Goal: Book appointment/travel/reservation

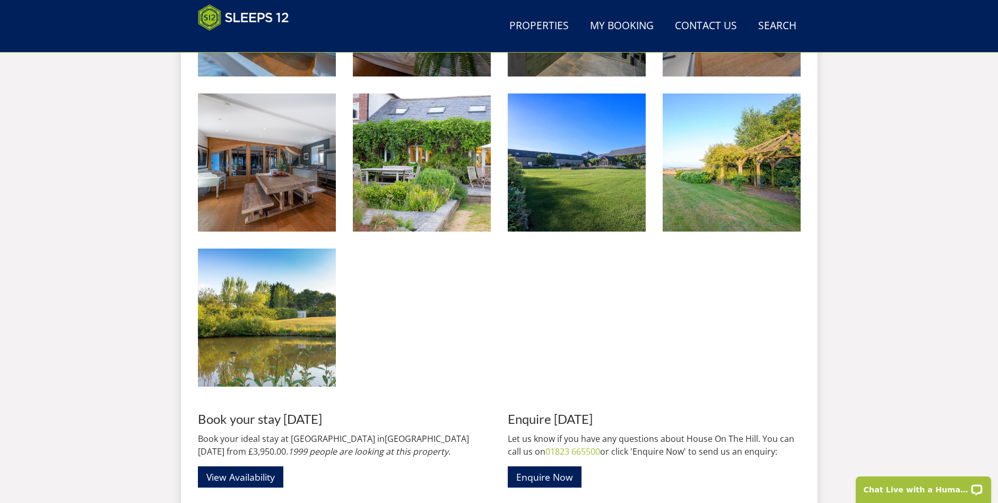
scroll to position [1867, 0]
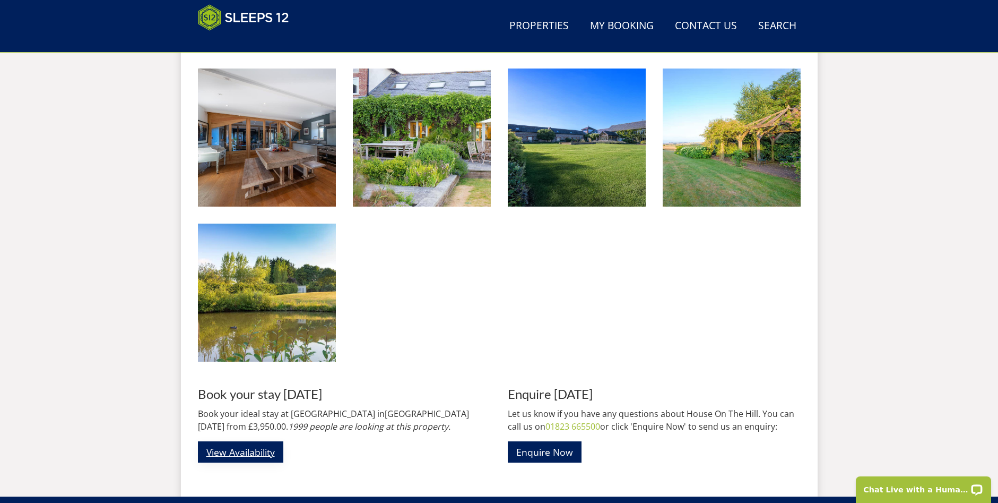
click at [248, 441] on link "View Availability" at bounding box center [240, 451] width 85 height 21
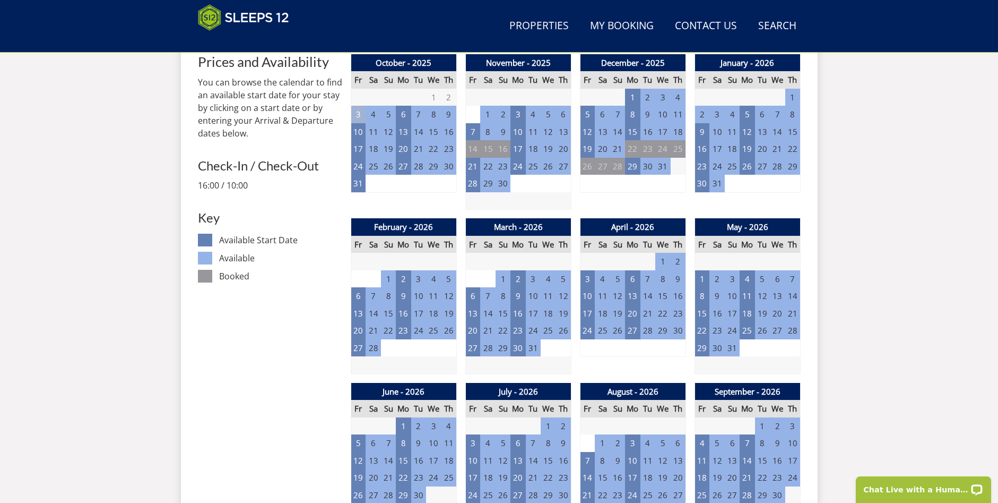
scroll to position [487, 0]
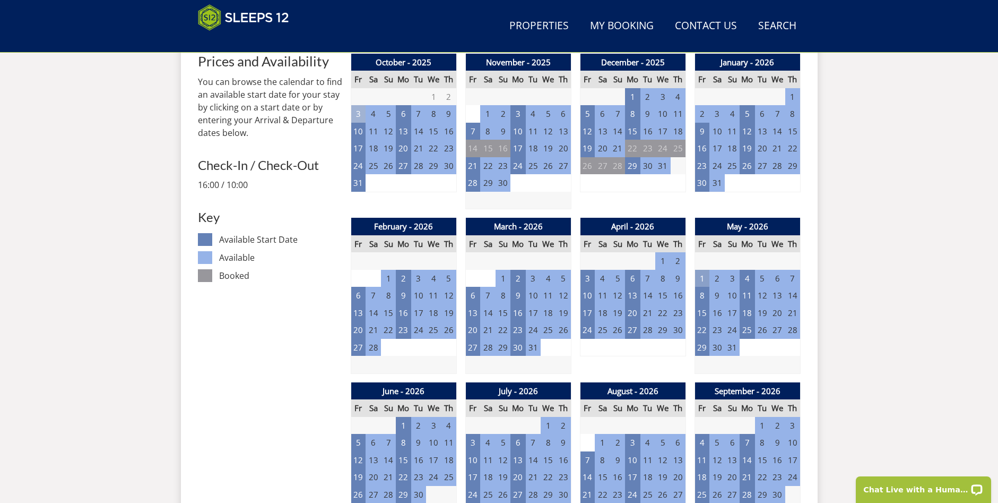
click at [700, 270] on td "1" at bounding box center [702, 279] width 15 height 18
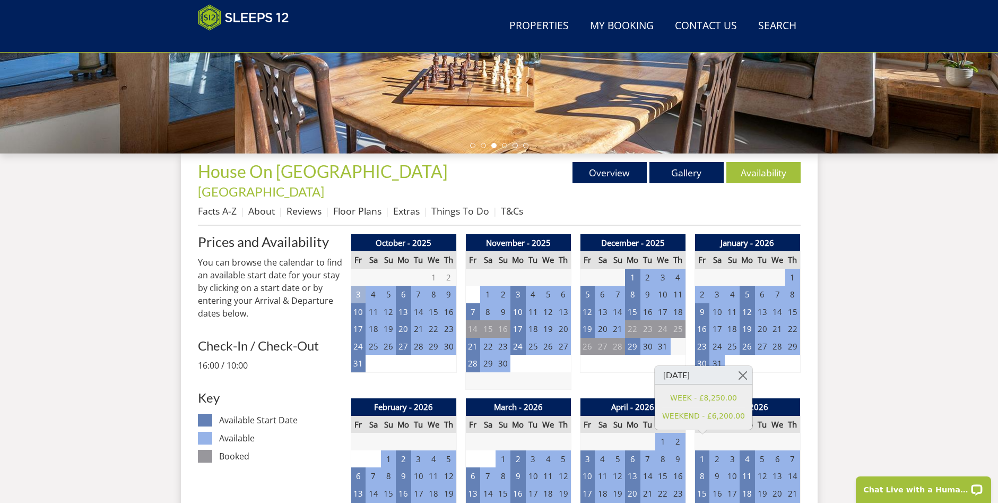
scroll to position [275, 0]
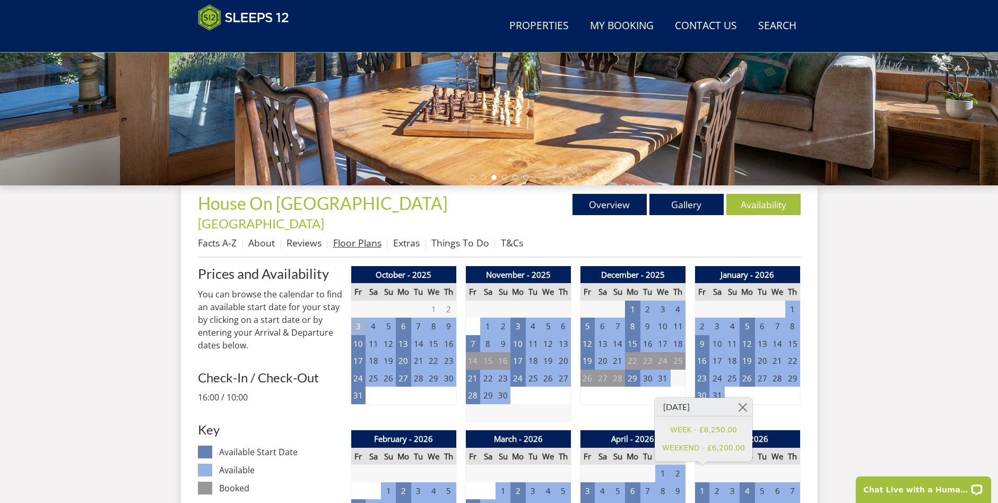
click at [363, 236] on link "Floor Plans" at bounding box center [357, 242] width 48 height 13
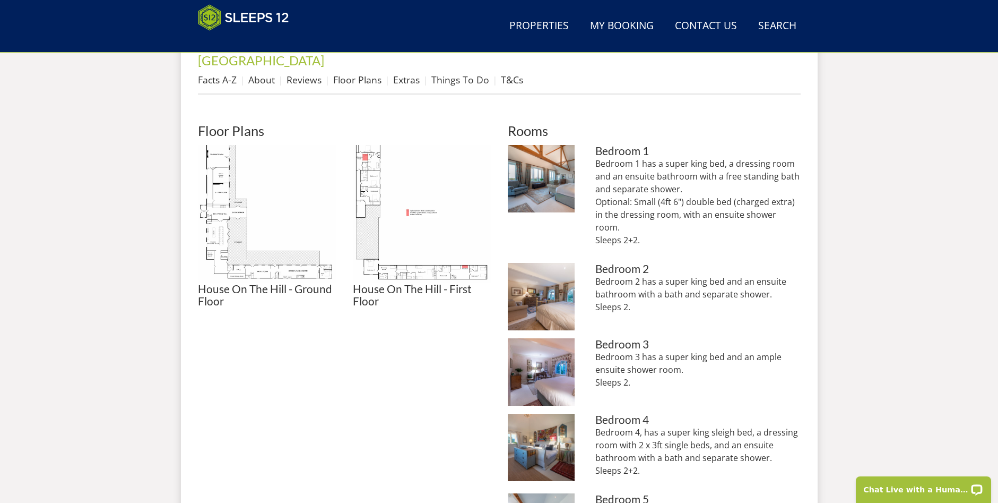
scroll to position [491, 0]
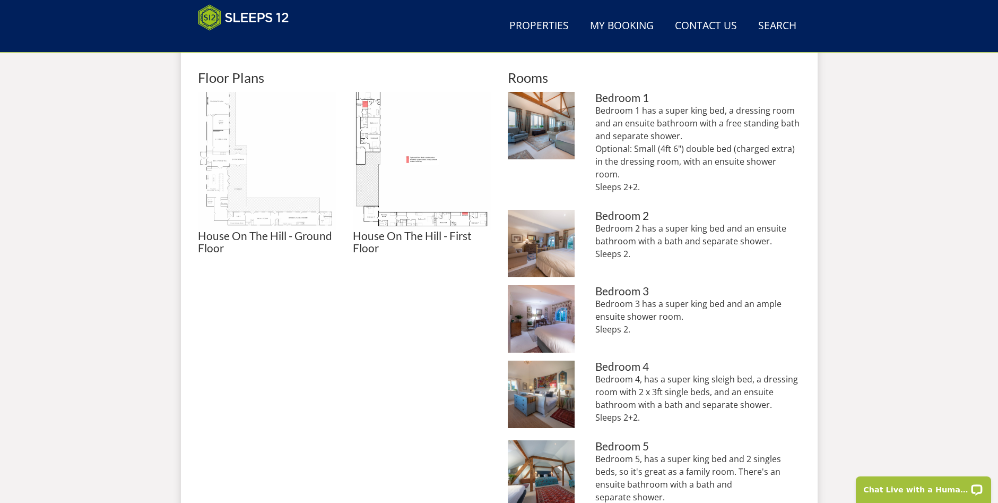
click at [237, 166] on img at bounding box center [267, 161] width 138 height 138
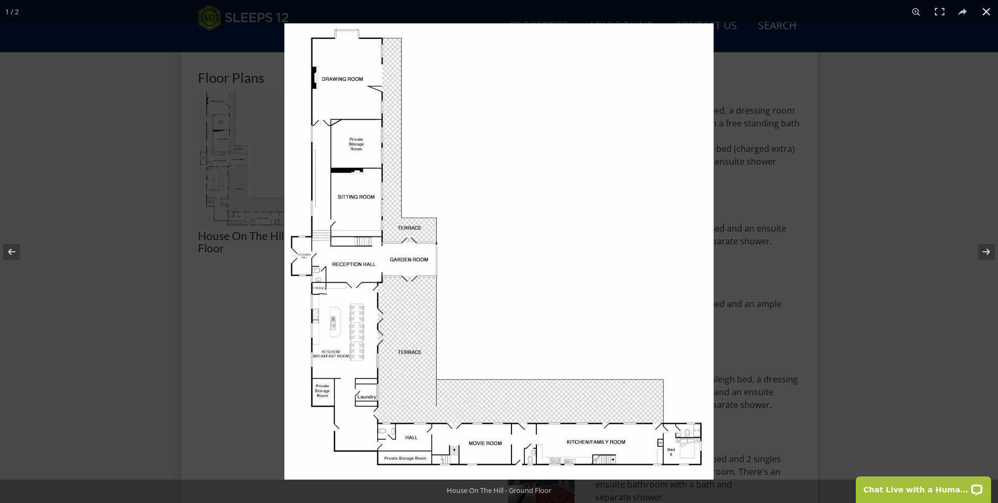
click at [864, 302] on div at bounding box center [783, 274] width 998 height 503
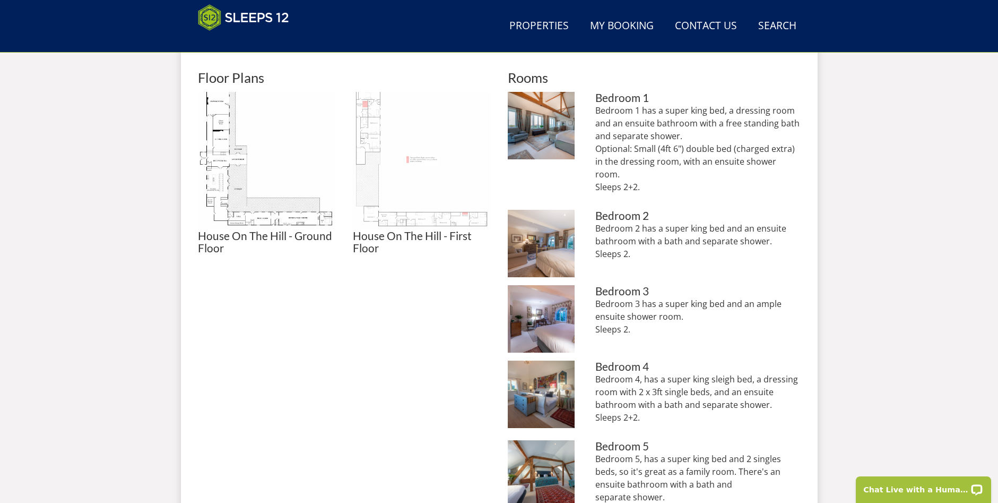
click at [365, 168] on img at bounding box center [422, 161] width 138 height 138
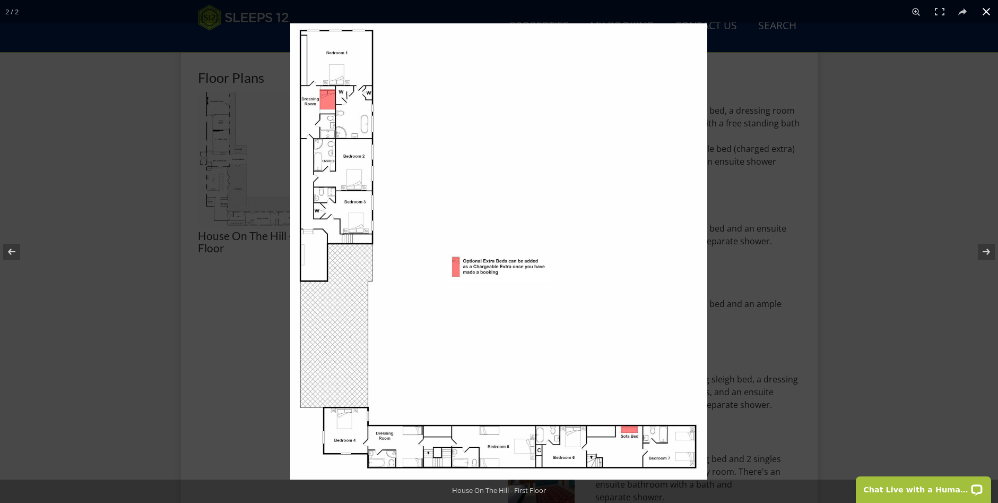
click at [925, 301] on div at bounding box center [789, 274] width 998 height 503
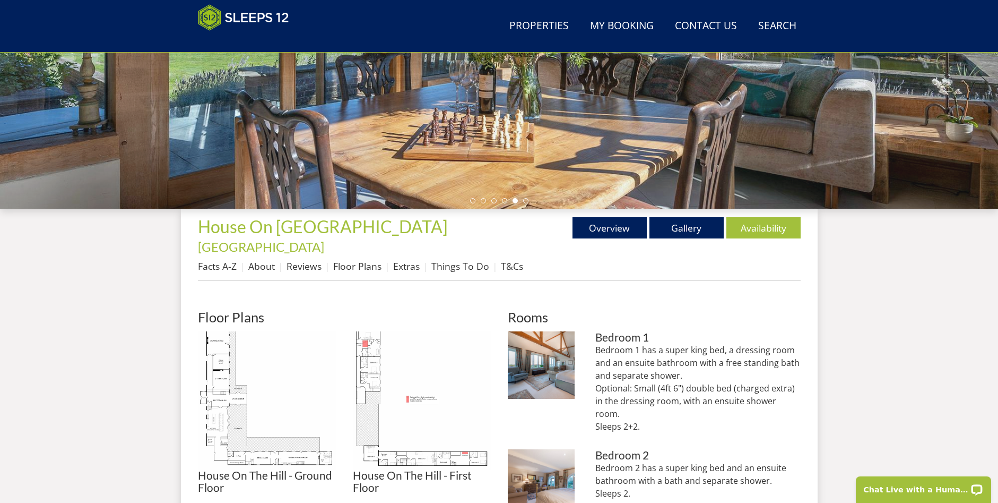
scroll to position [172, 0]
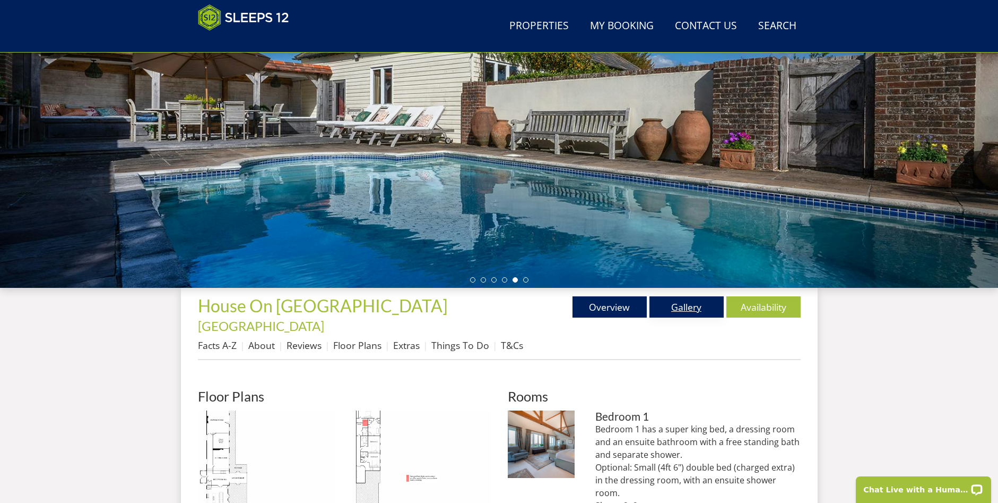
click at [684, 303] on link "Gallery" at bounding box center [687, 306] width 74 height 21
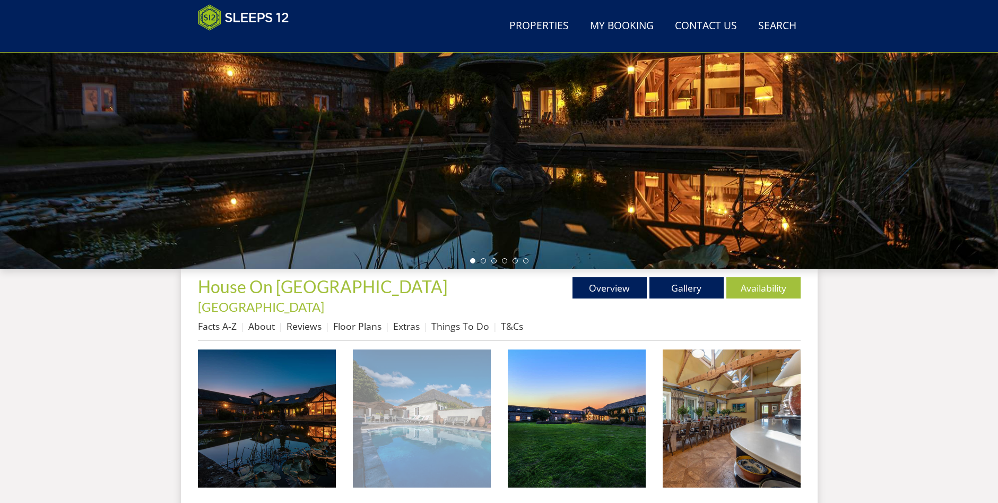
scroll to position [238, 0]
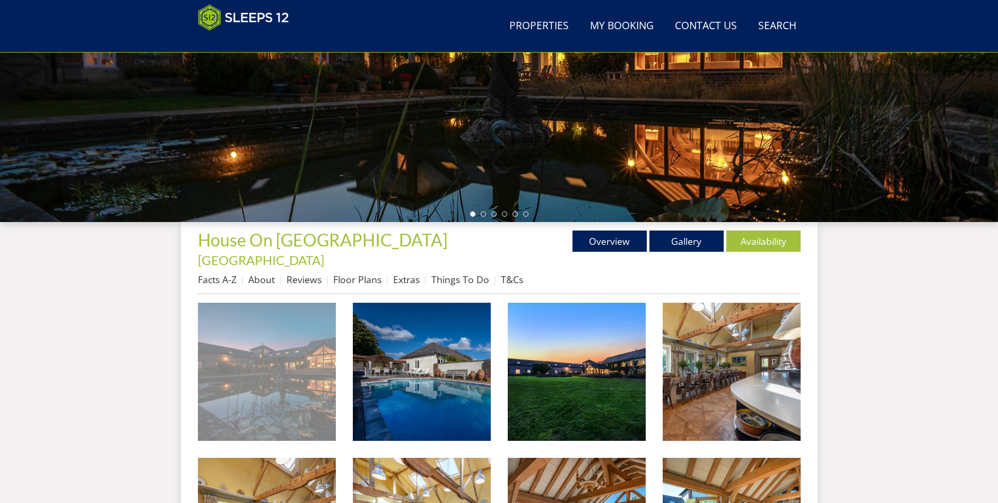
click at [294, 355] on img at bounding box center [267, 372] width 138 height 138
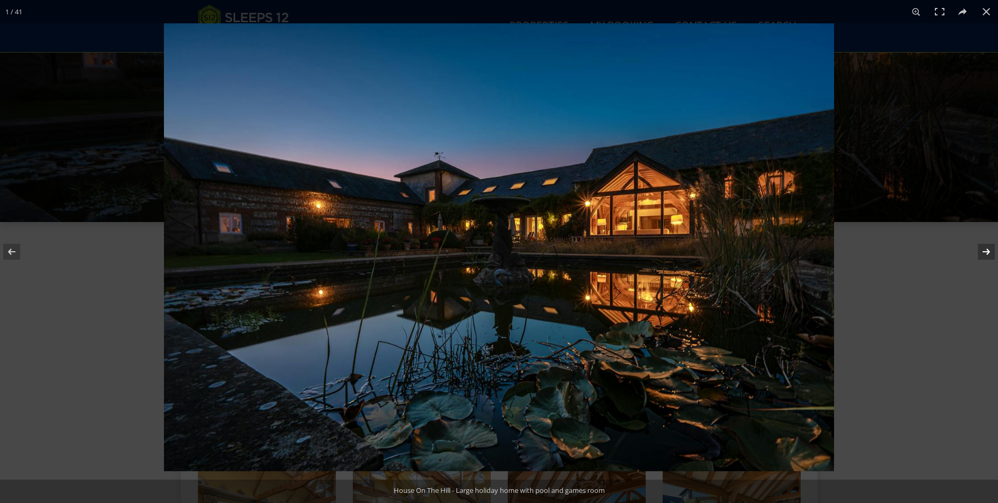
click at [981, 252] on button at bounding box center [979, 251] width 37 height 53
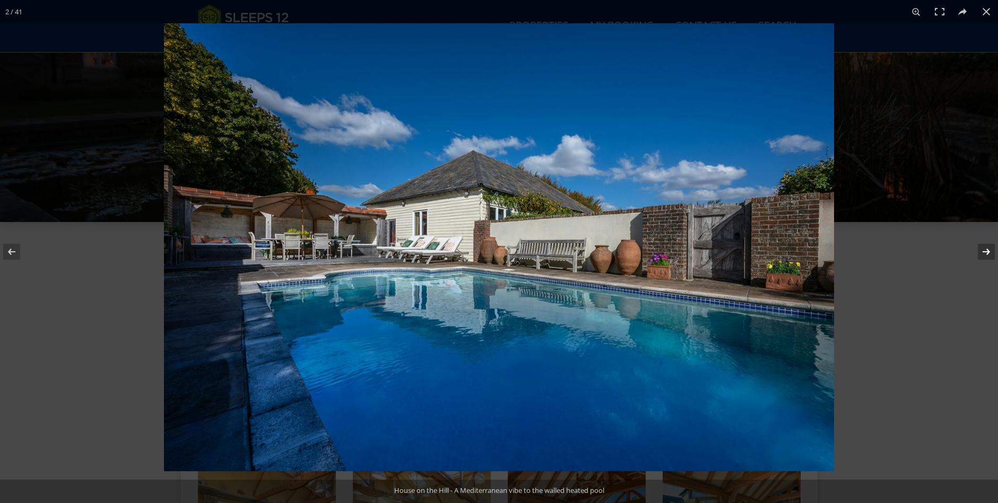
click at [981, 253] on button at bounding box center [979, 251] width 37 height 53
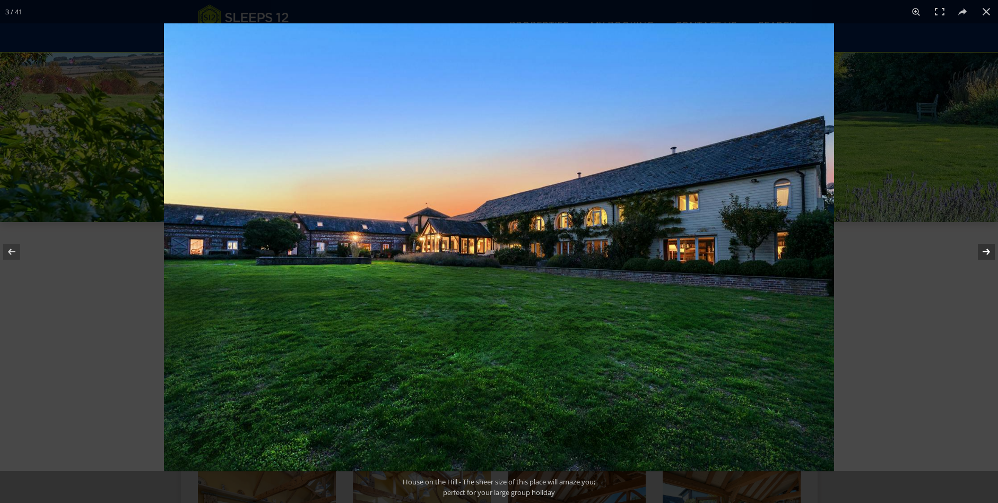
click at [985, 252] on button at bounding box center [979, 251] width 37 height 53
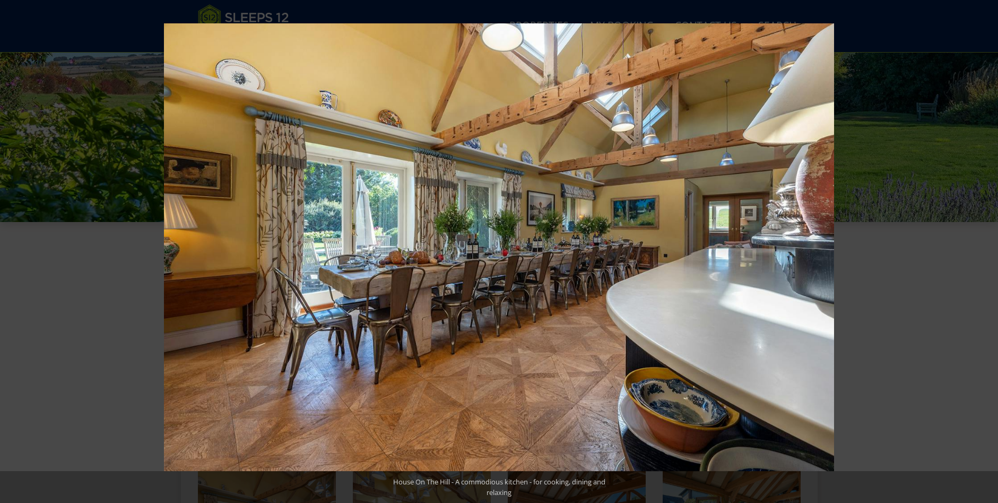
click at [985, 252] on button at bounding box center [979, 251] width 37 height 53
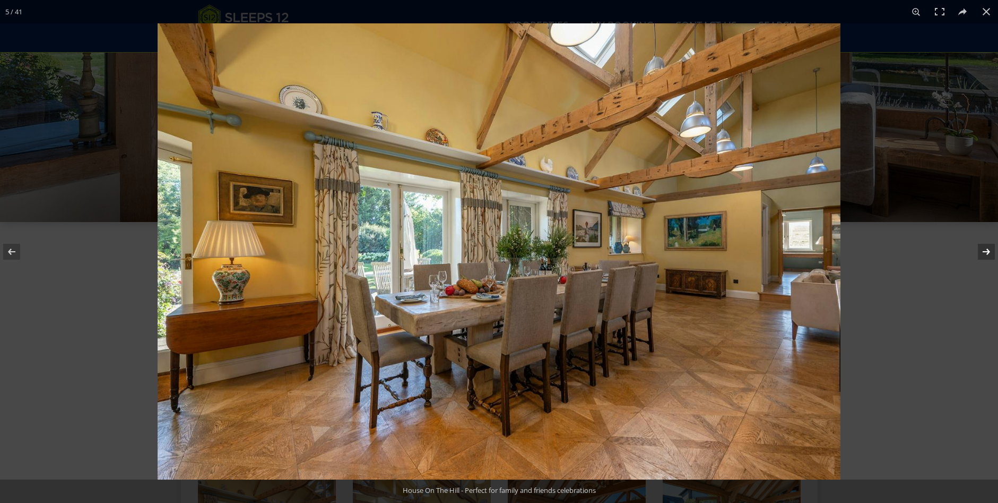
click at [984, 249] on button at bounding box center [979, 251] width 37 height 53
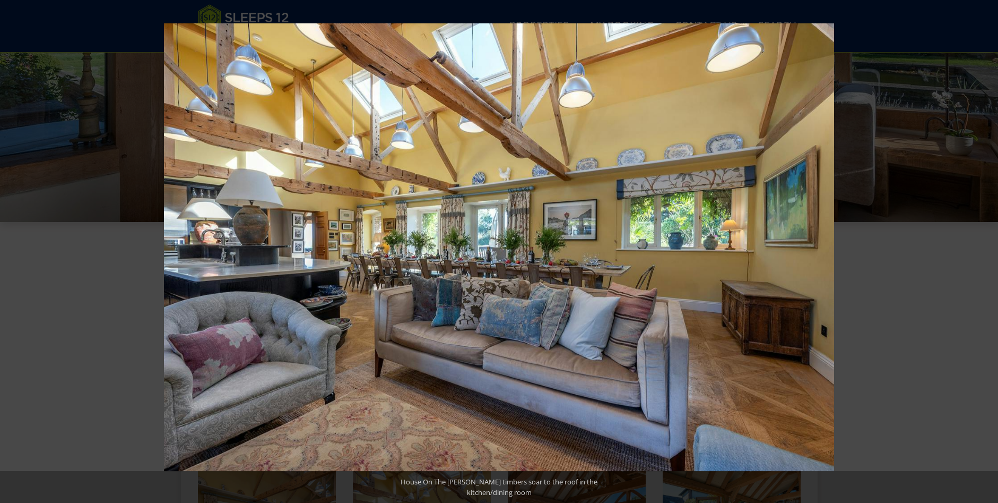
click at [984, 249] on button at bounding box center [979, 251] width 37 height 53
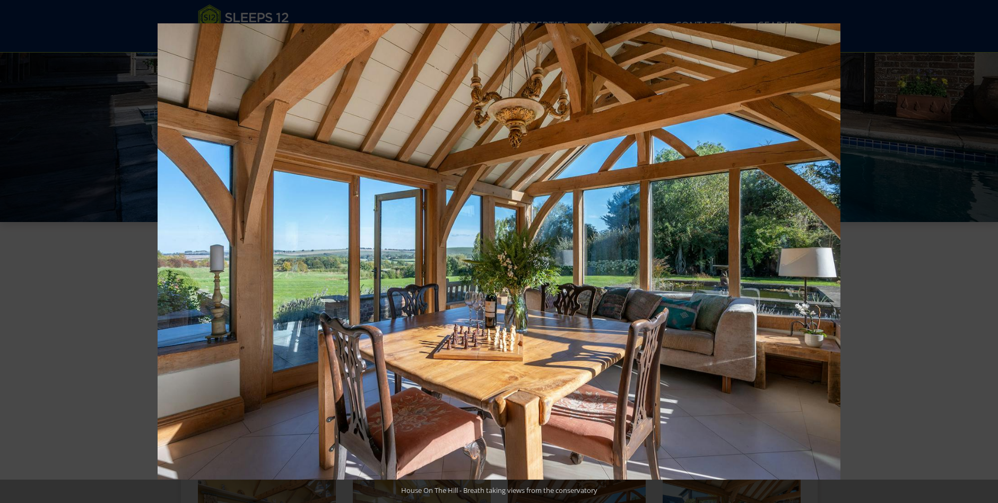
click at [984, 249] on button at bounding box center [979, 251] width 37 height 53
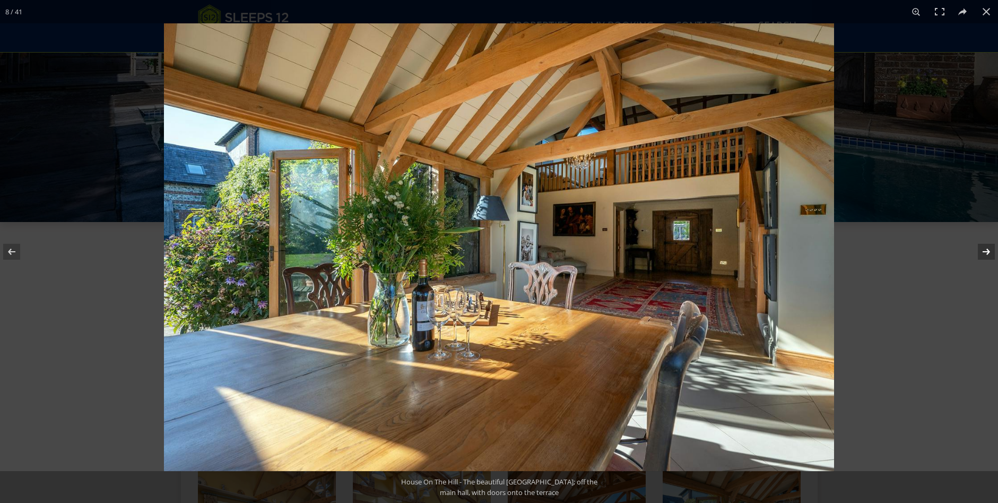
click at [982, 249] on button at bounding box center [979, 251] width 37 height 53
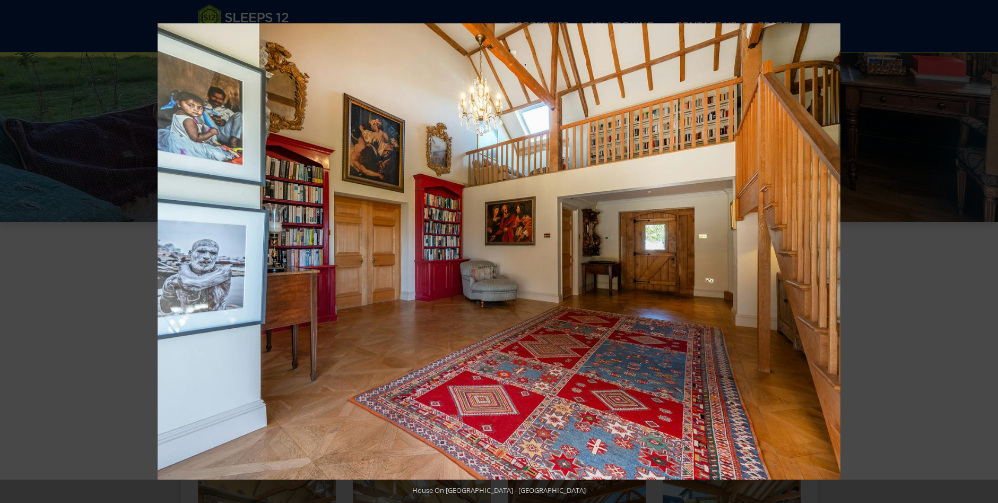
click at [982, 249] on button at bounding box center [979, 251] width 37 height 53
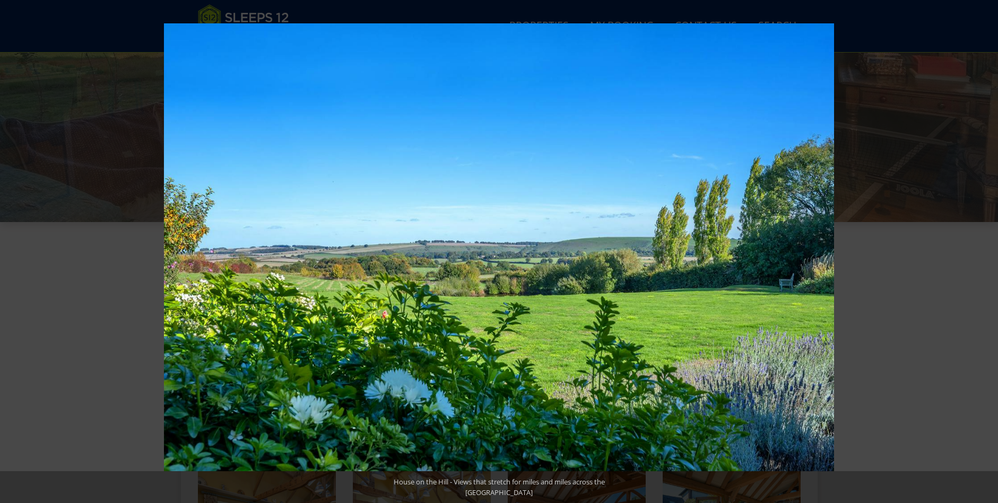
click at [983, 251] on button at bounding box center [979, 251] width 37 height 53
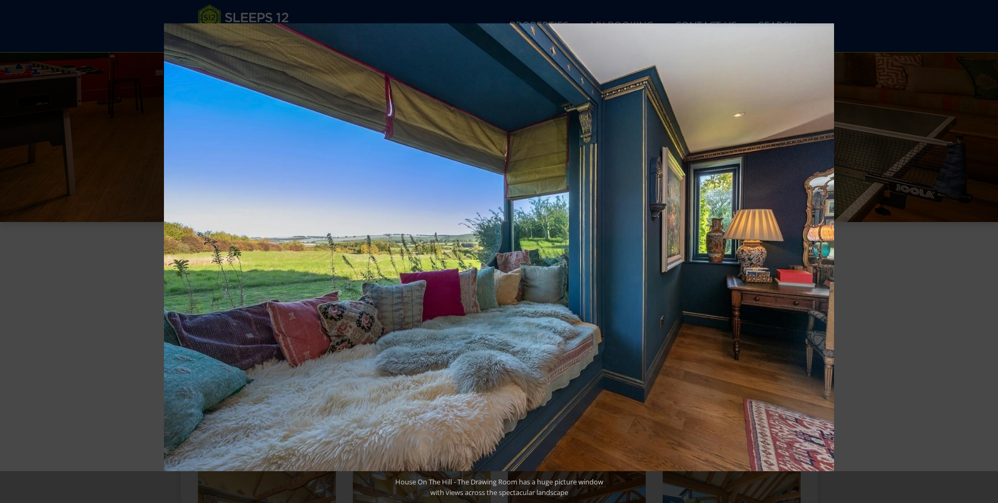
click at [983, 251] on button at bounding box center [979, 251] width 37 height 53
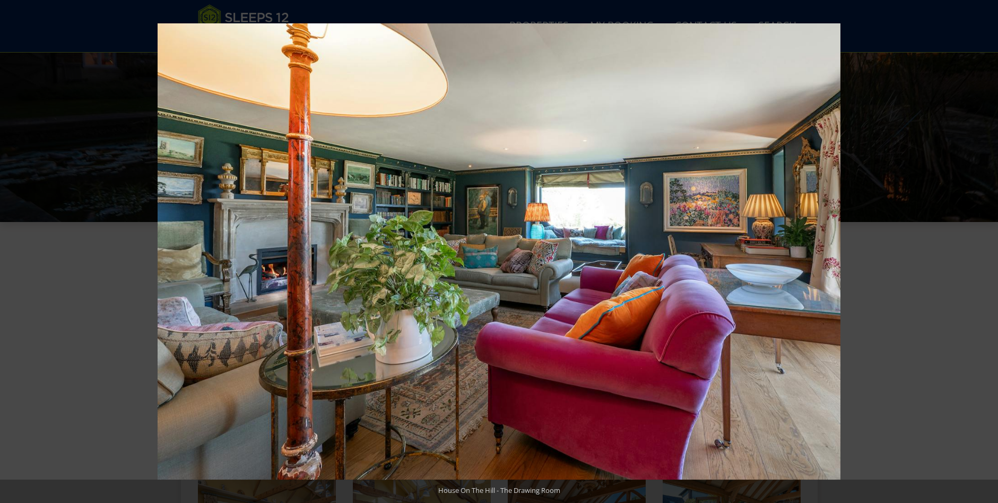
click at [986, 250] on button at bounding box center [979, 251] width 37 height 53
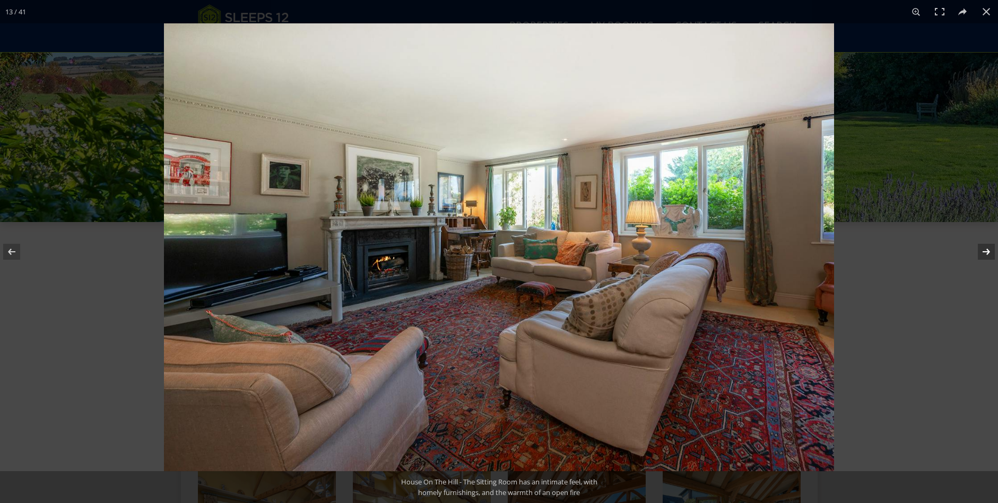
click at [986, 252] on button at bounding box center [979, 251] width 37 height 53
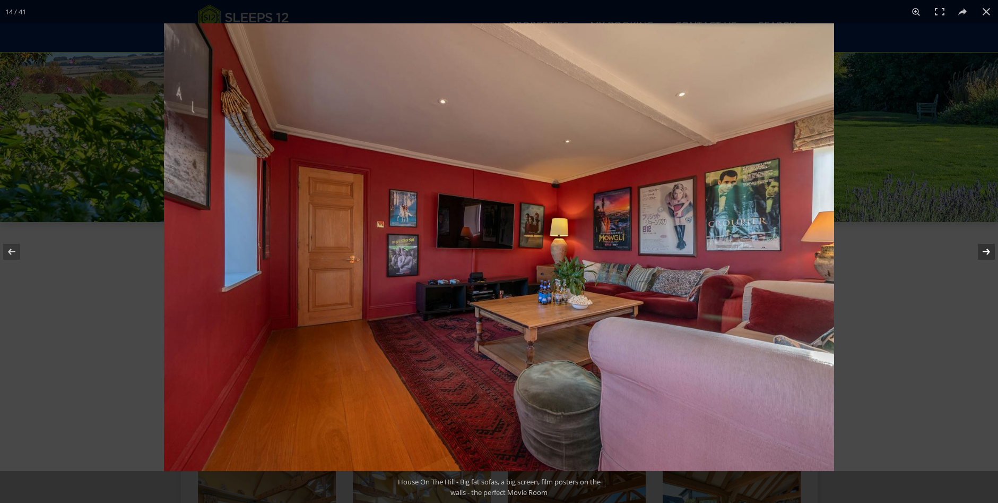
click at [986, 252] on button at bounding box center [979, 251] width 37 height 53
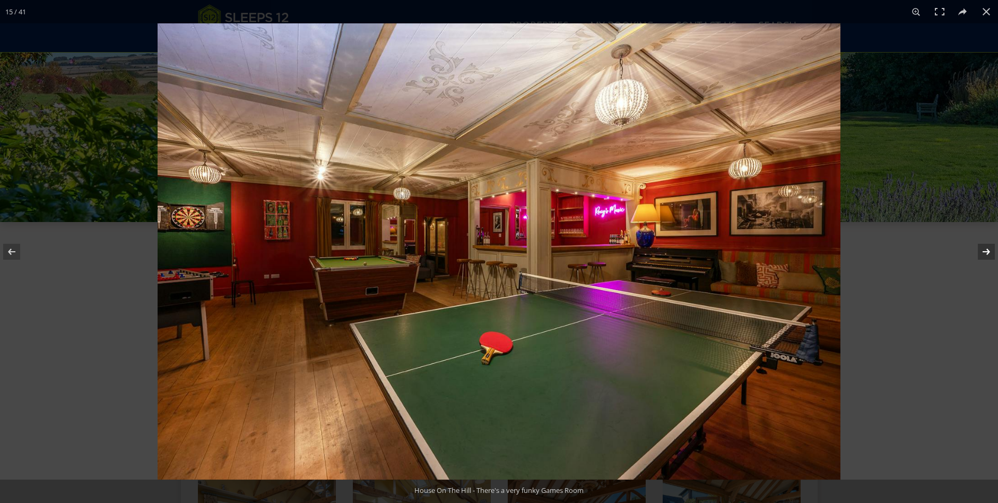
click at [986, 252] on button at bounding box center [979, 251] width 37 height 53
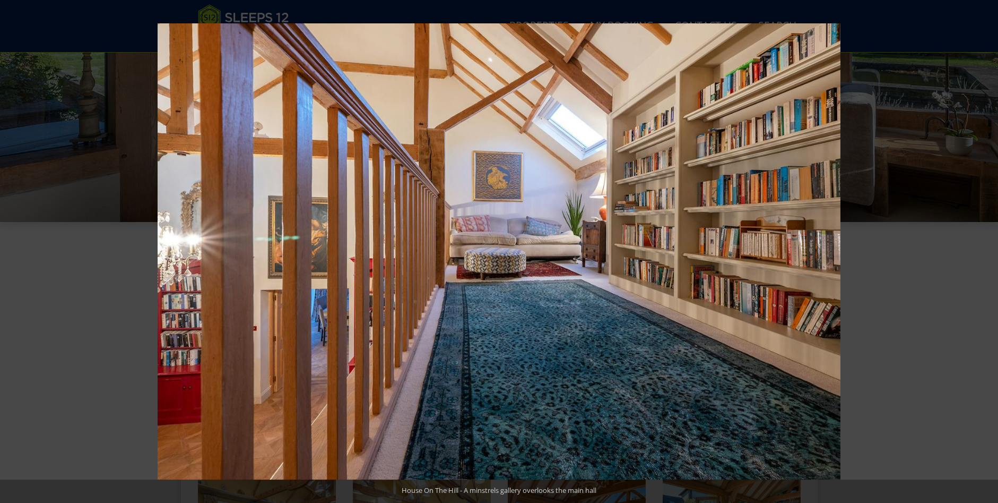
click at [986, 252] on button at bounding box center [979, 251] width 37 height 53
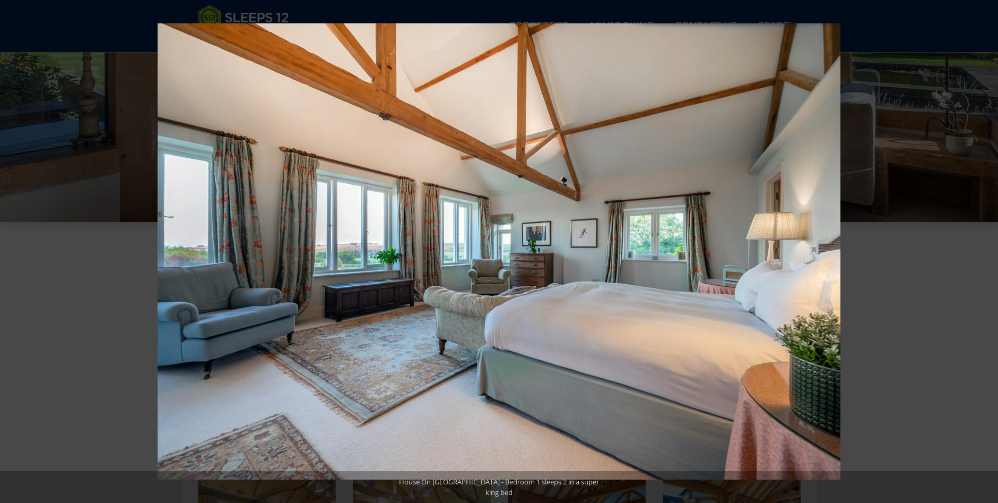
click at [986, 252] on button at bounding box center [979, 251] width 37 height 53
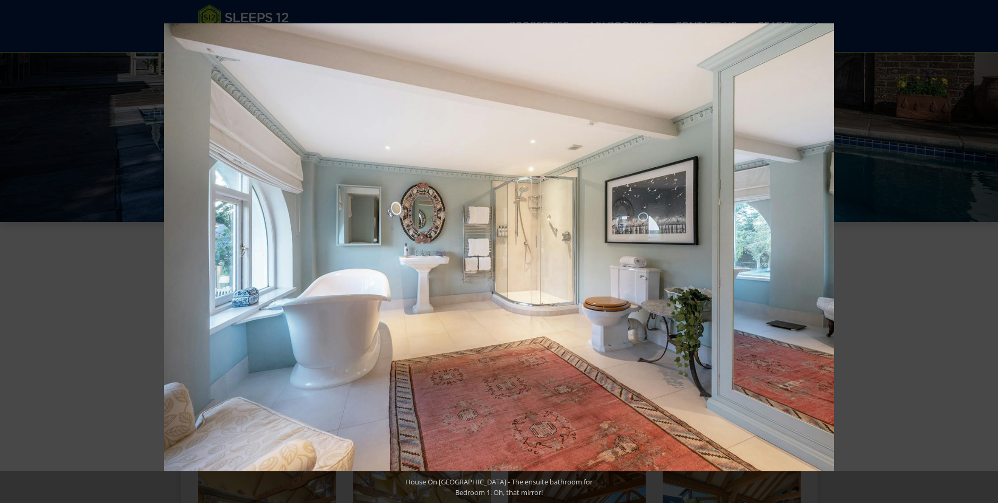
click at [986, 252] on button at bounding box center [979, 251] width 37 height 53
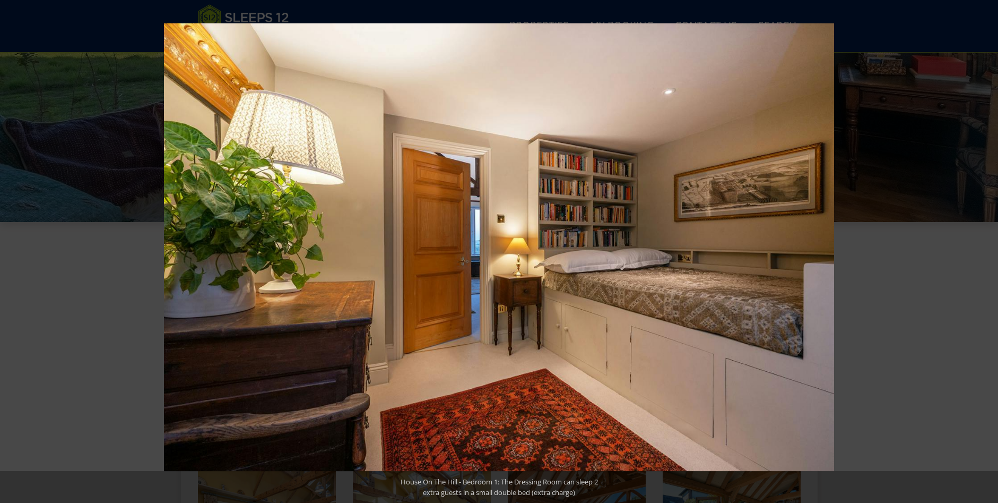
click at [986, 252] on button at bounding box center [979, 251] width 37 height 53
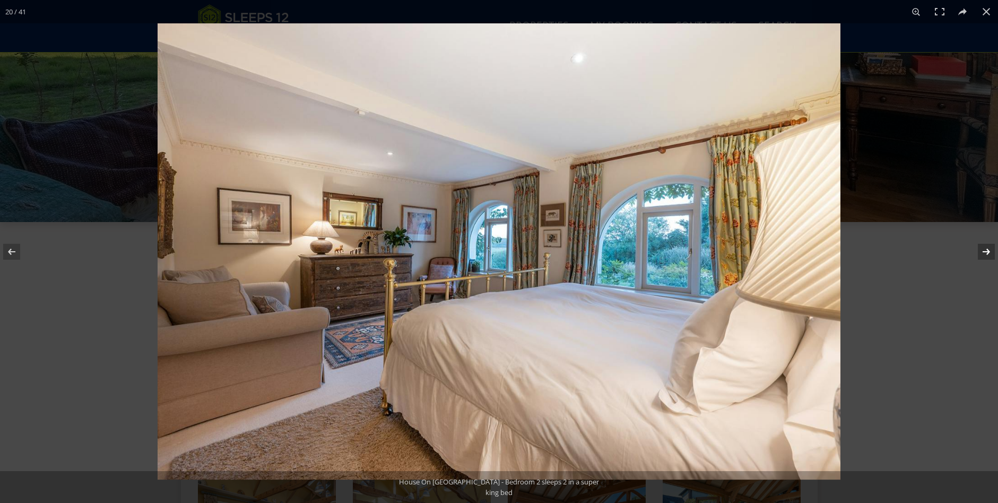
click at [986, 251] on button at bounding box center [979, 251] width 37 height 53
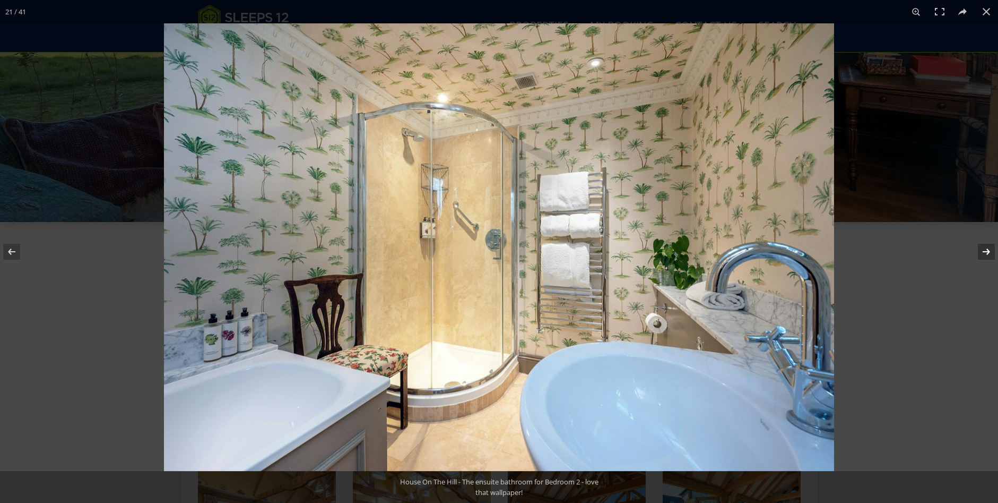
click at [986, 251] on button at bounding box center [979, 251] width 37 height 53
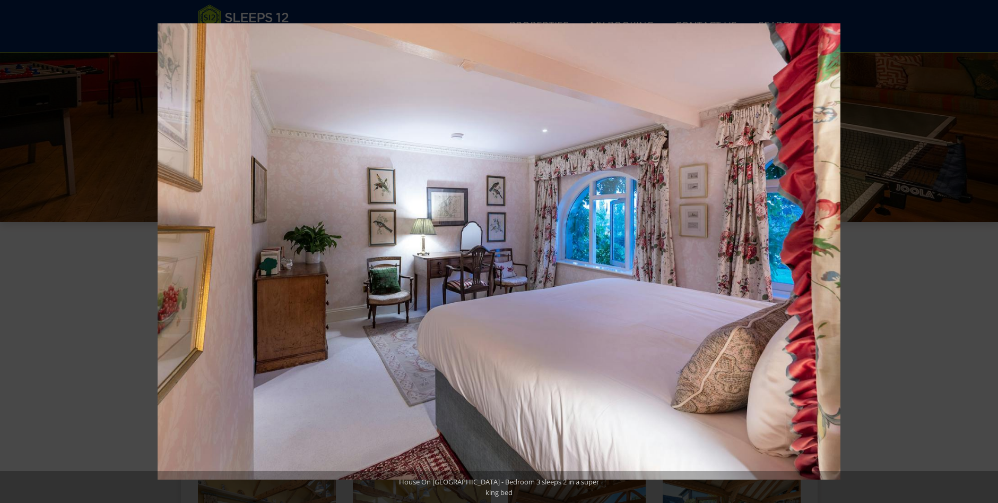
click at [986, 251] on button at bounding box center [979, 251] width 37 height 53
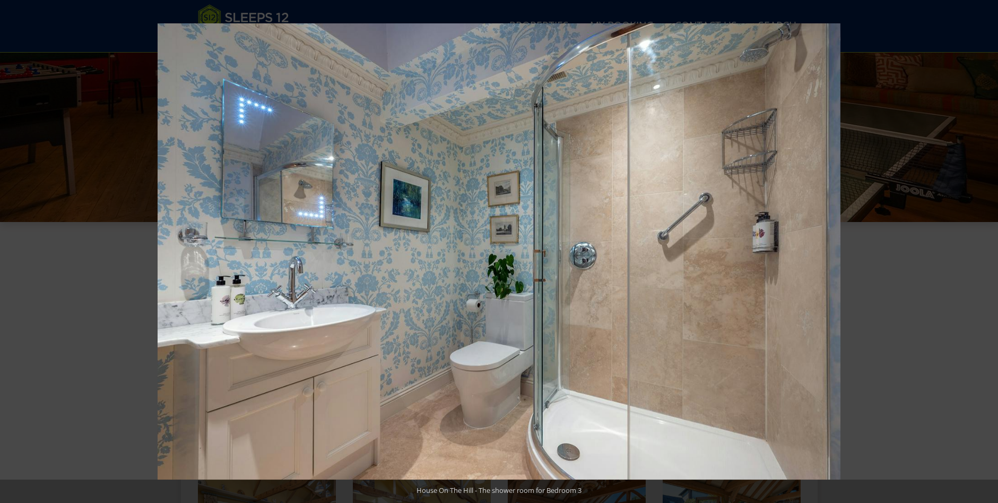
click at [986, 251] on button at bounding box center [979, 251] width 37 height 53
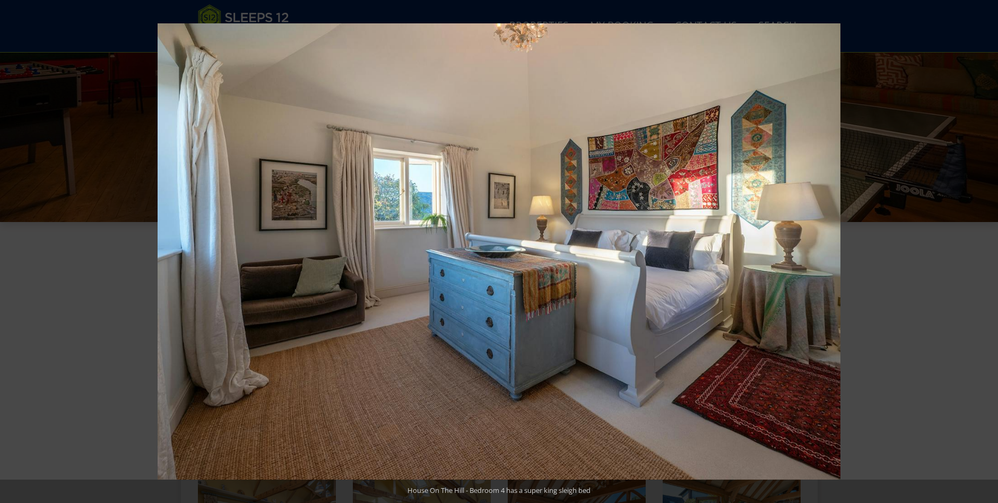
click at [986, 251] on button at bounding box center [979, 251] width 37 height 53
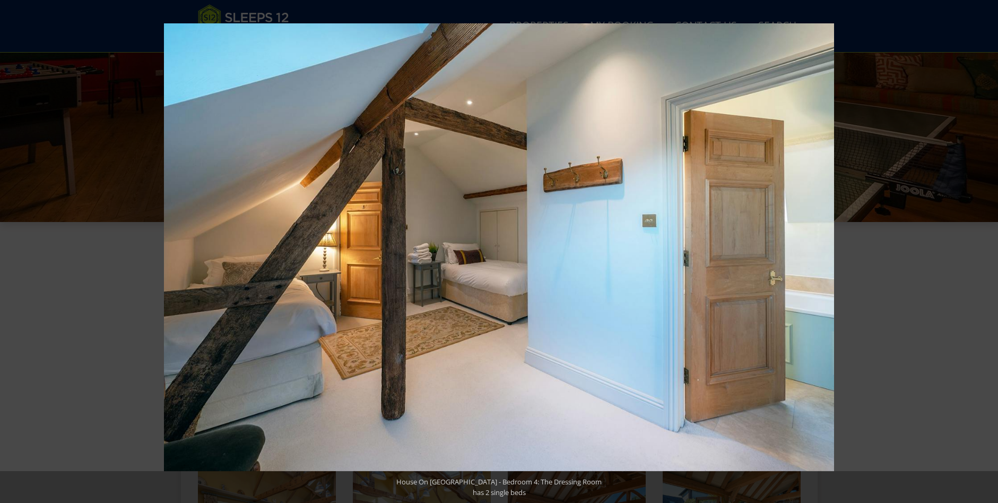
click at [986, 251] on button at bounding box center [979, 251] width 37 height 53
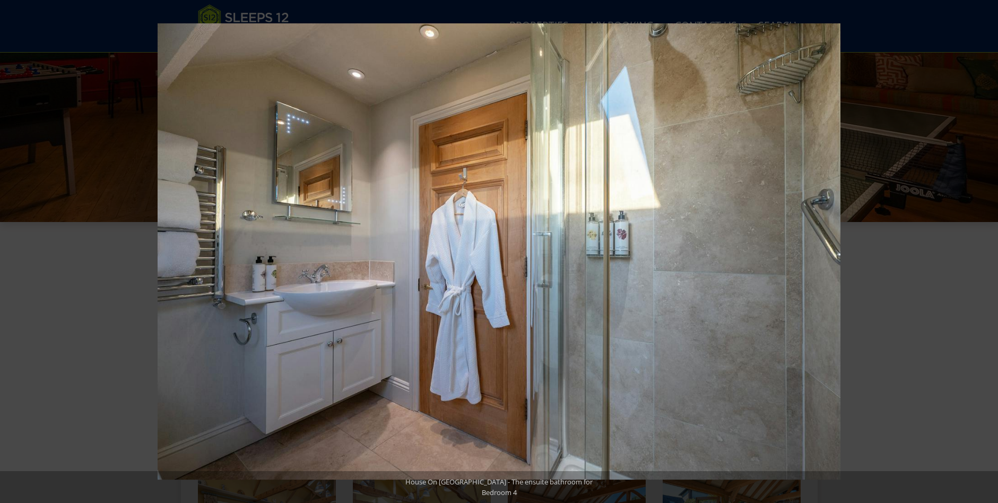
click at [986, 251] on button at bounding box center [979, 251] width 37 height 53
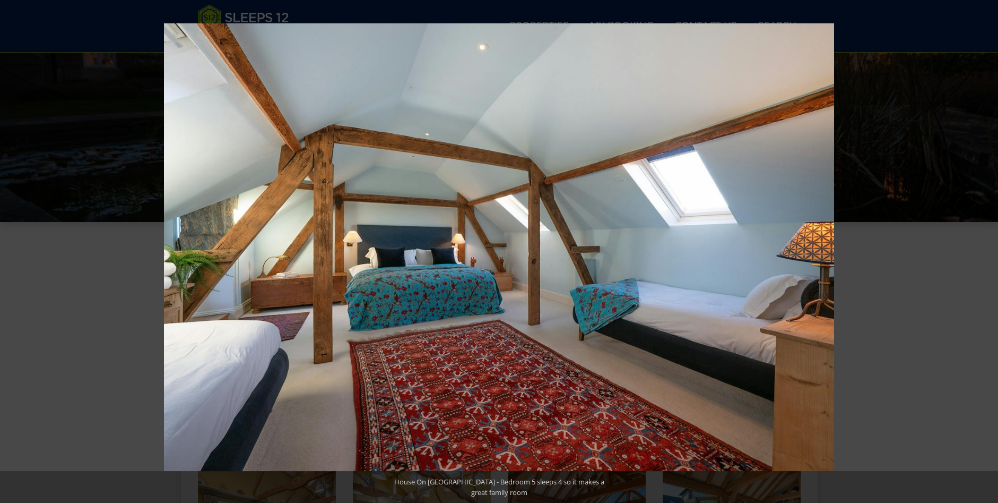
click at [986, 251] on button at bounding box center [979, 251] width 37 height 53
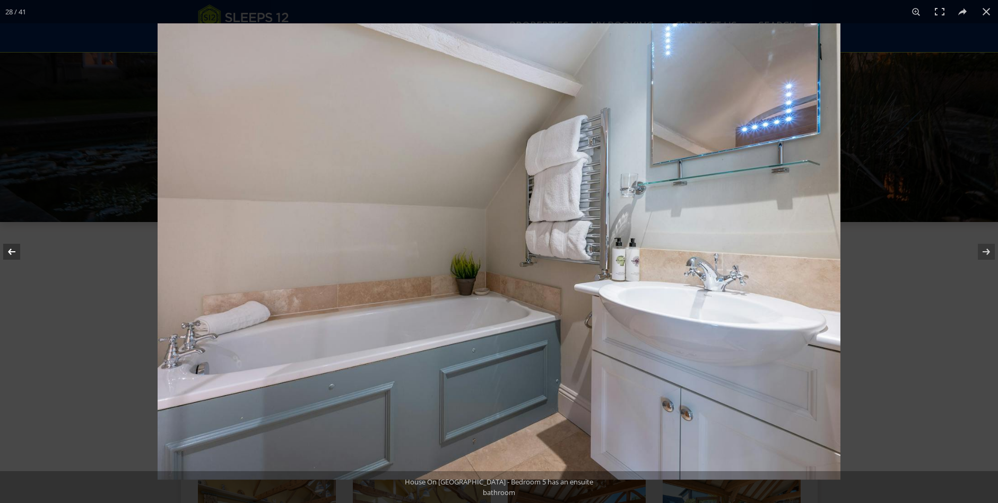
click at [9, 253] on button at bounding box center [18, 251] width 37 height 53
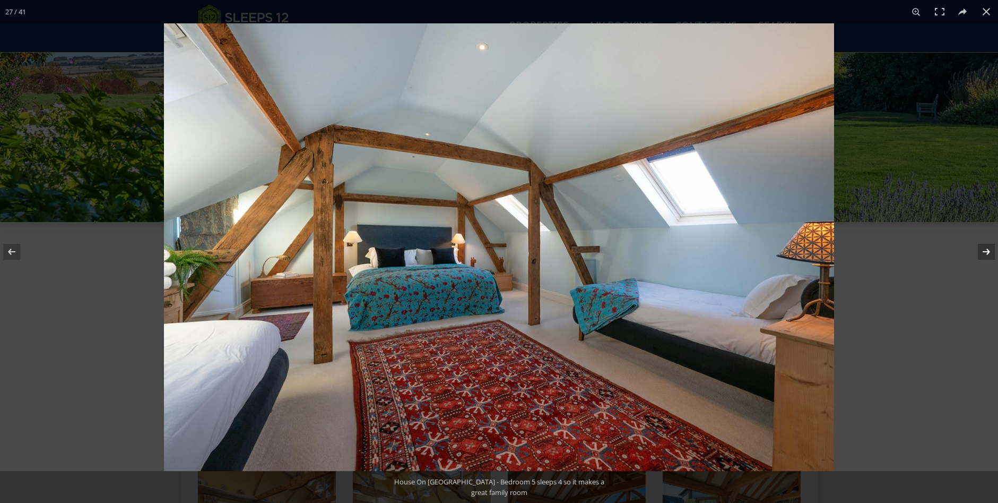
click at [985, 252] on button at bounding box center [979, 251] width 37 height 53
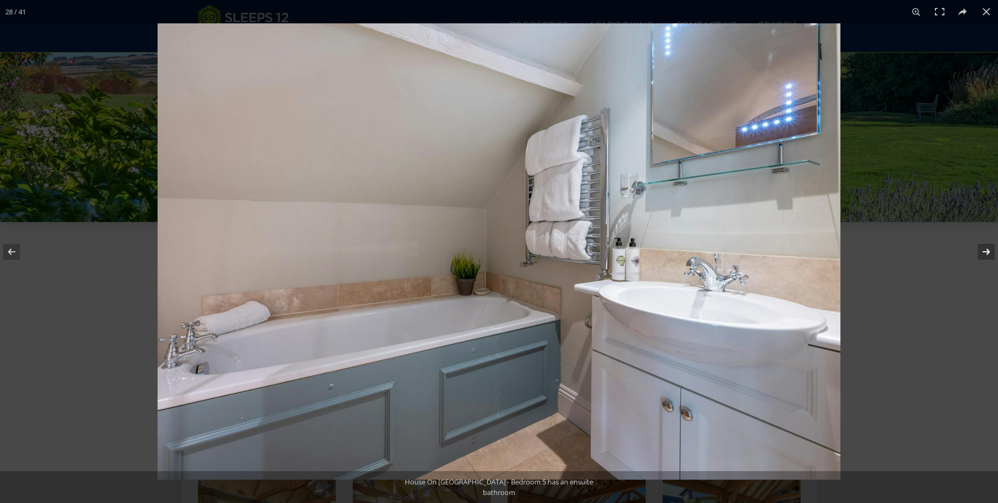
click at [986, 253] on button at bounding box center [979, 251] width 37 height 53
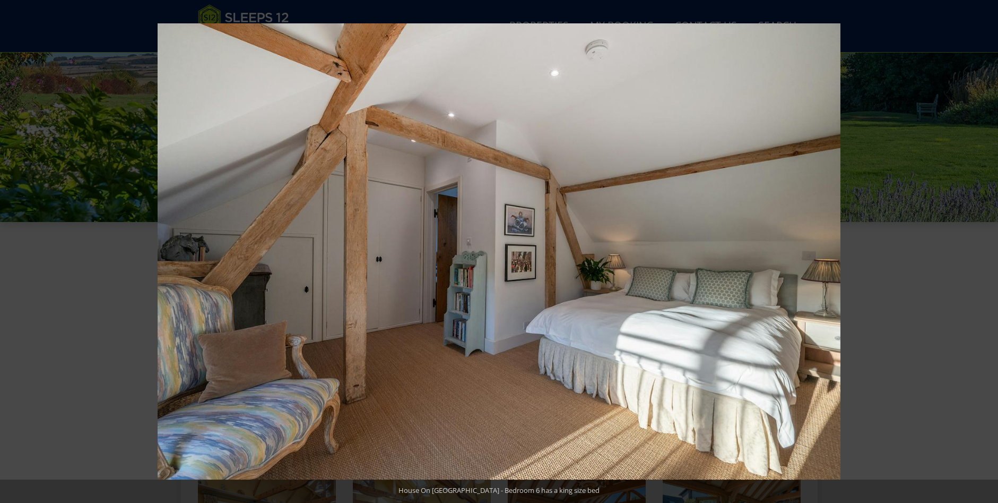
click at [986, 253] on button at bounding box center [979, 251] width 37 height 53
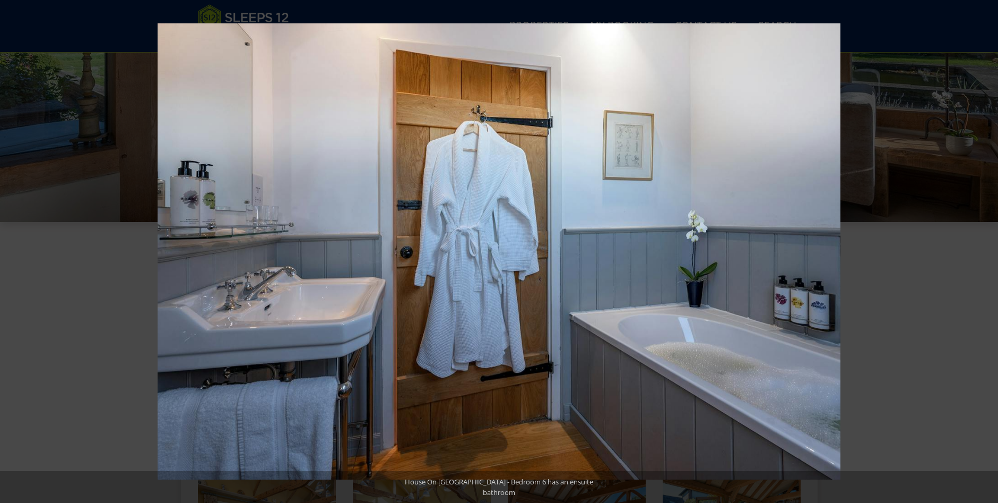
click at [986, 253] on button at bounding box center [979, 251] width 37 height 53
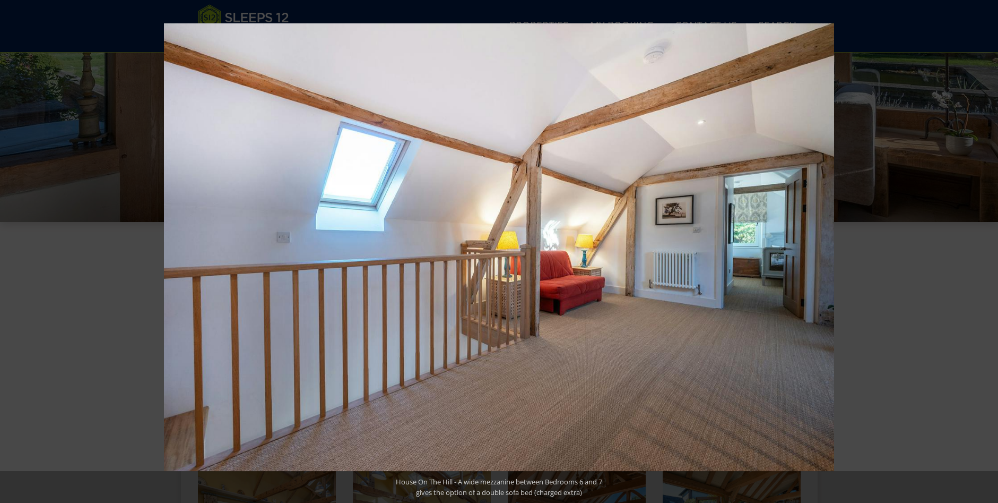
click at [986, 253] on button at bounding box center [979, 251] width 37 height 53
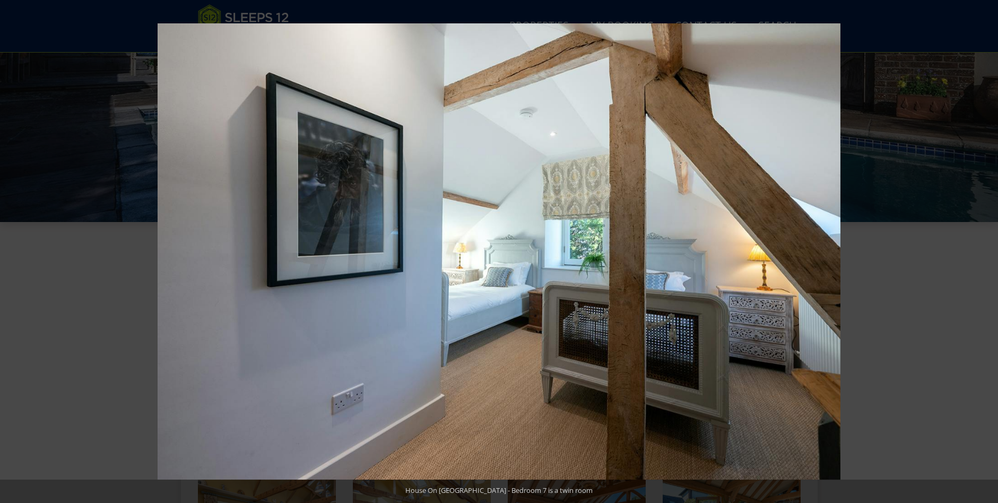
click at [986, 253] on button at bounding box center [979, 251] width 37 height 53
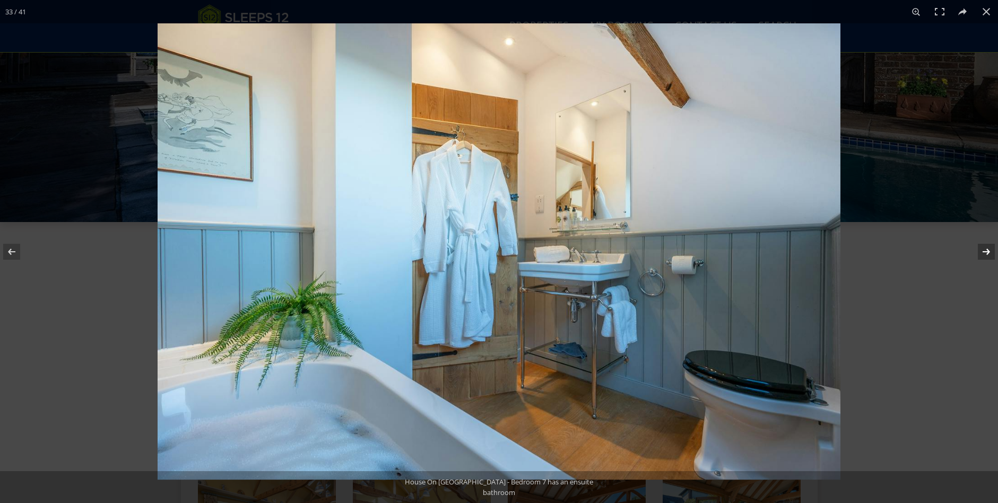
click at [985, 250] on button at bounding box center [979, 251] width 37 height 53
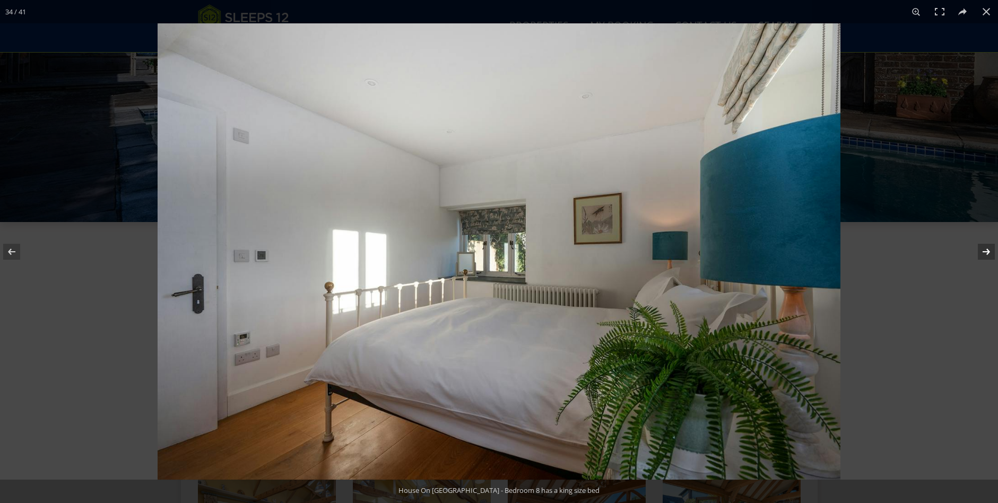
click at [985, 250] on button at bounding box center [979, 251] width 37 height 53
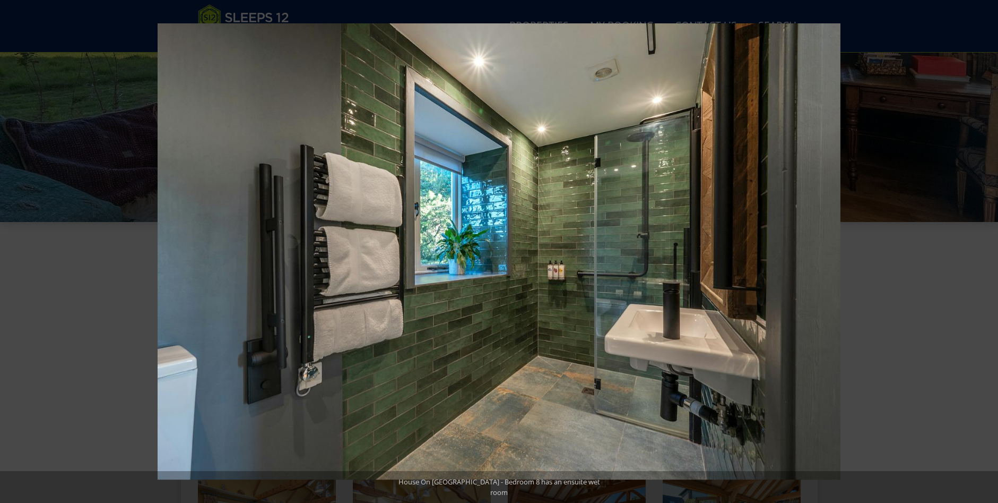
click at [985, 250] on button at bounding box center [979, 251] width 37 height 53
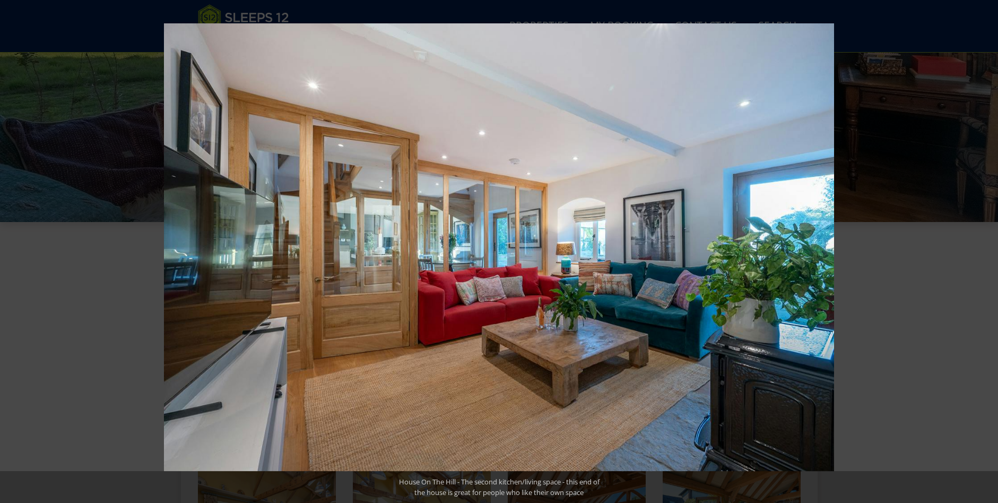
click at [985, 250] on button at bounding box center [979, 251] width 37 height 53
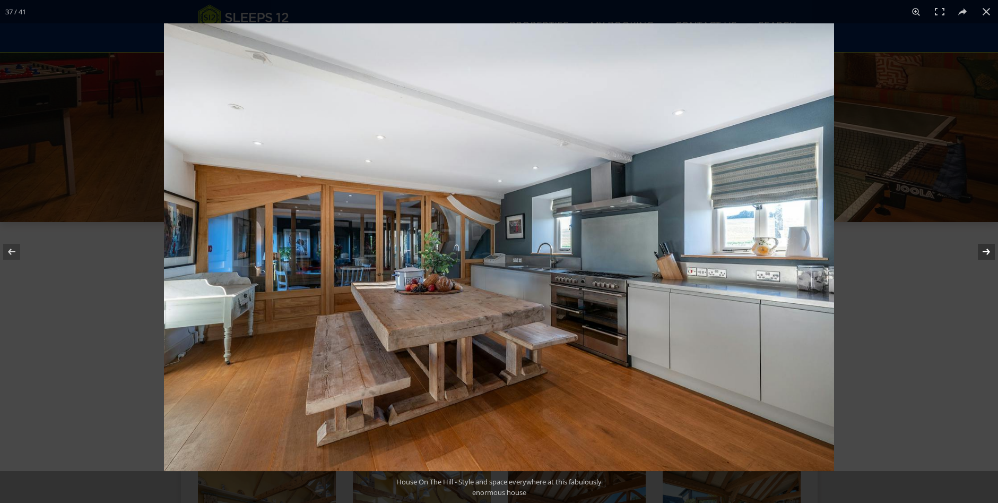
click at [985, 249] on button at bounding box center [979, 251] width 37 height 53
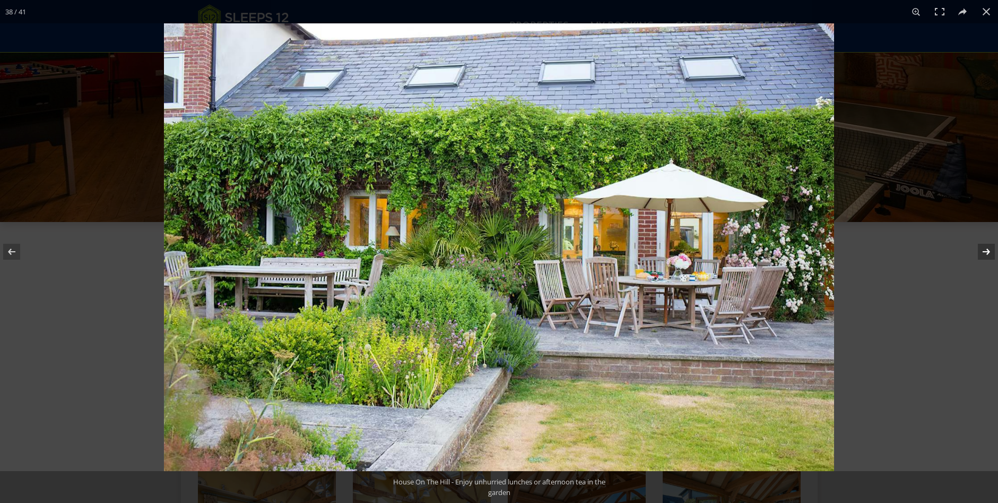
click at [985, 249] on button at bounding box center [979, 251] width 37 height 53
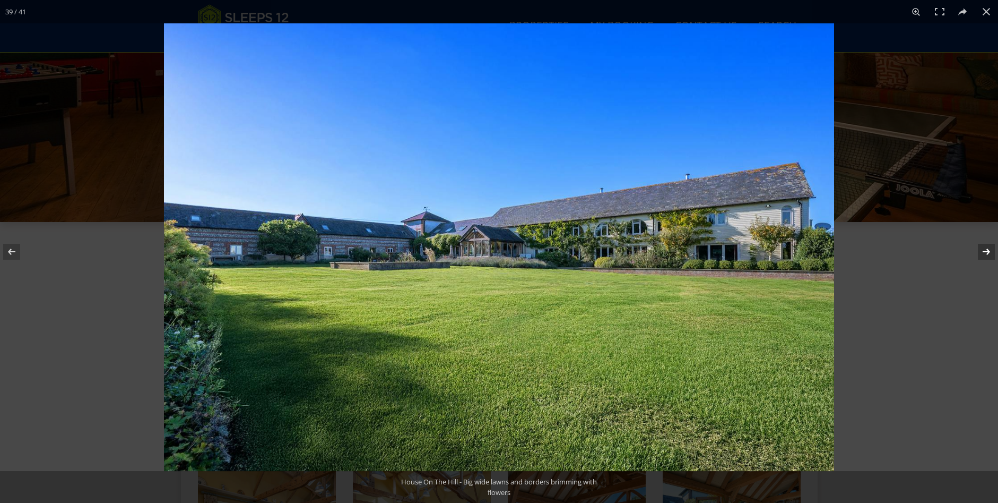
click at [985, 249] on button at bounding box center [979, 251] width 37 height 53
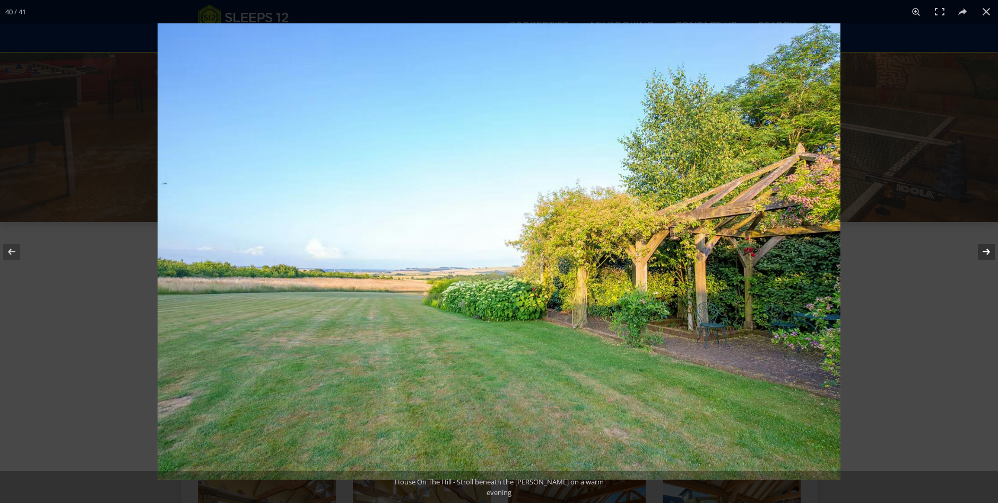
click at [985, 249] on button at bounding box center [979, 251] width 37 height 53
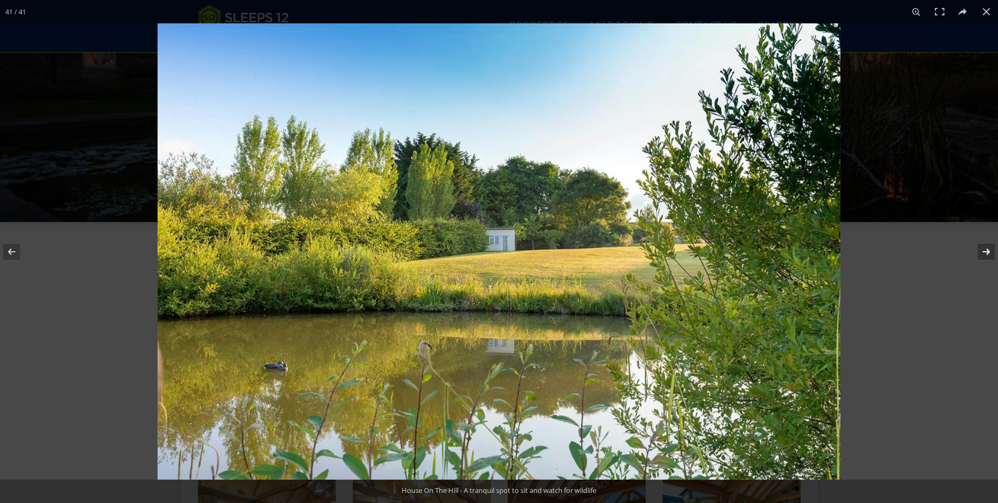
click at [985, 249] on button at bounding box center [979, 251] width 37 height 53
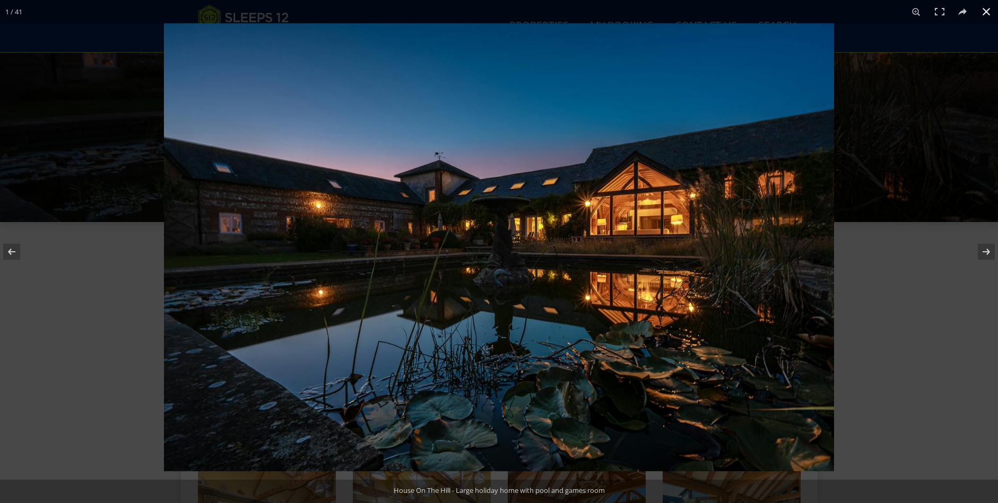
click at [985, 13] on button at bounding box center [986, 11] width 23 height 23
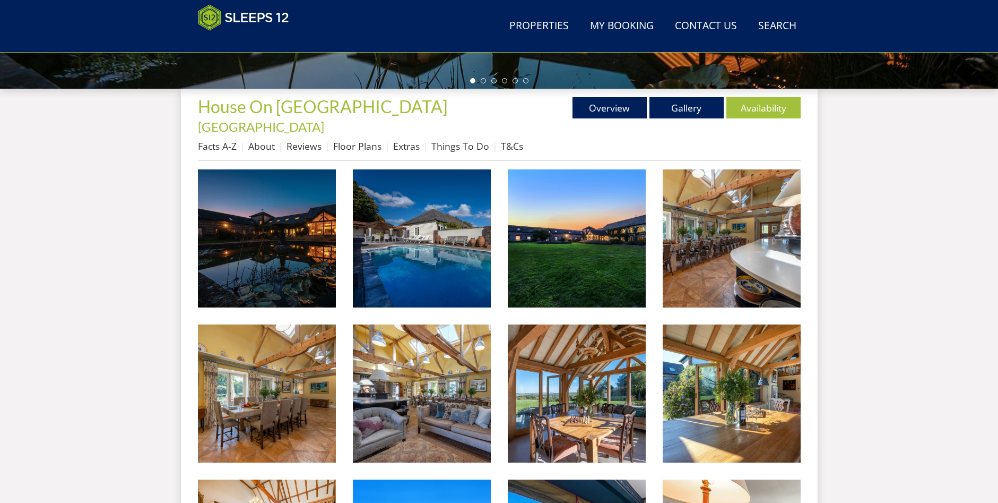
scroll to position [398, 0]
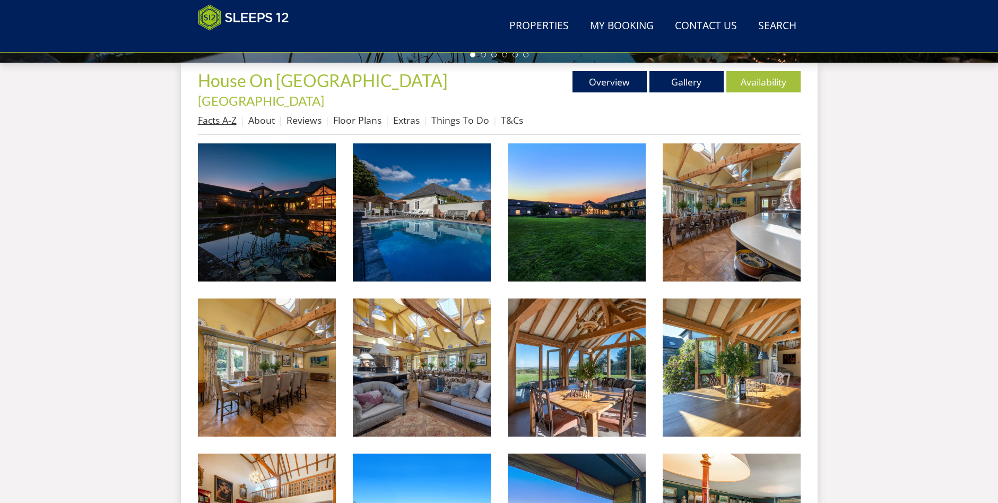
click at [211, 114] on link "Facts A-Z" at bounding box center [217, 120] width 39 height 13
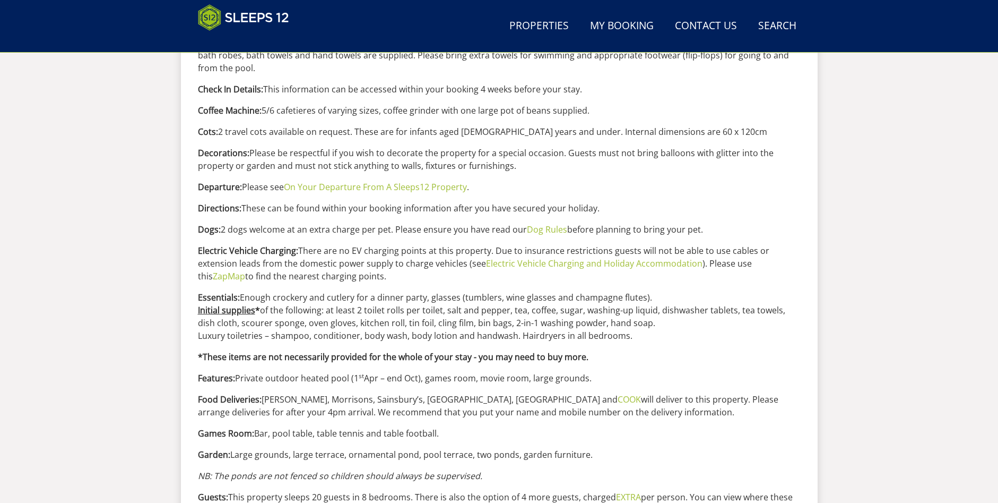
scroll to position [603, 0]
